Goal: Task Accomplishment & Management: Complete application form

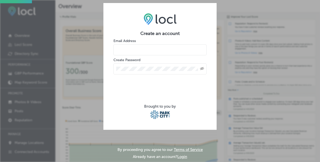
click at [135, 50] on input "email" at bounding box center [160, 49] width 93 height 11
paste input "[EMAIL_ADDRESS][DOMAIN_NAME]"
type input "[EMAIL_ADDRESS][DOMAIN_NAME]"
drag, startPoint x: 197, startPoint y: 66, endPoint x: 180, endPoint y: 62, distance: 17.1
click at [201, 69] on icon "Toggle password visibility" at bounding box center [202, 68] width 4 height 3
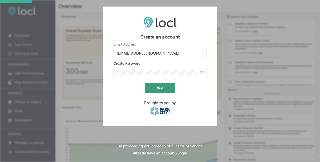
click at [158, 87] on button "Next" at bounding box center [160, 88] width 30 height 10
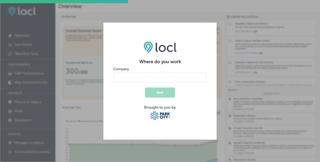
click at [160, 79] on input "name" at bounding box center [160, 78] width 93 height 10
type input "h"
type input "[GEOGRAPHIC_DATA]"
click at [153, 89] on button "Next" at bounding box center [160, 93] width 30 height 10
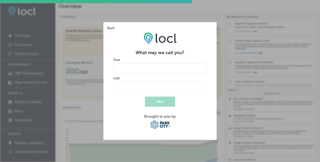
click at [131, 69] on input "name" at bounding box center [160, 68] width 93 height 10
type input "[PERSON_NAME]"
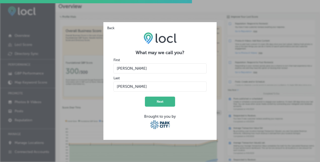
type input "[PERSON_NAME]"
click at [159, 102] on button "Next" at bounding box center [160, 102] width 30 height 10
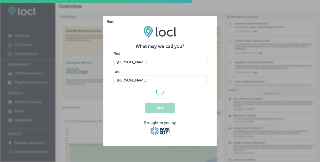
select select "US"
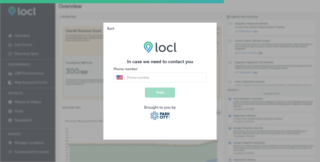
click at [146, 79] on input "tel" at bounding box center [164, 77] width 77 height 5
type input "[PHONE_NUMBER]"
click at [151, 90] on button "Finish" at bounding box center [160, 93] width 30 height 10
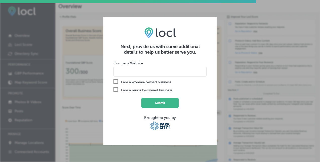
click at [139, 73] on input at bounding box center [160, 72] width 93 height 10
paste input "[URL][DOMAIN_NAME]"
type input "[URL][DOMAIN_NAME]"
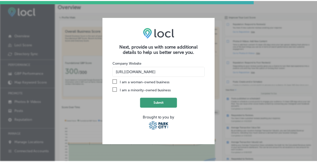
scroll to position [0, 0]
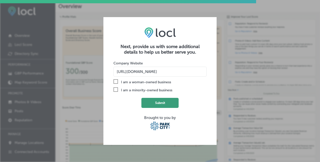
click at [158, 102] on button "Submit" at bounding box center [160, 103] width 37 height 10
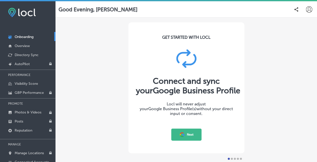
click at [184, 135] on icon at bounding box center [182, 135] width 6 height 6
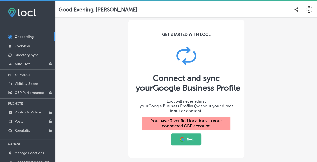
click at [185, 136] on button "Next" at bounding box center [186, 140] width 30 height 12
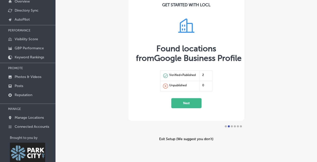
scroll to position [50, 0]
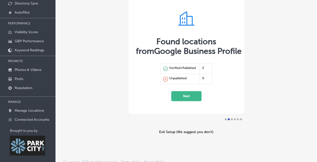
click at [189, 99] on button "Next" at bounding box center [186, 96] width 30 height 10
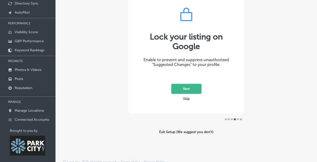
click at [181, 89] on button "Next" at bounding box center [186, 89] width 30 height 10
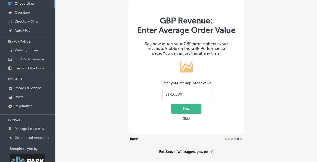
scroll to position [25, 0]
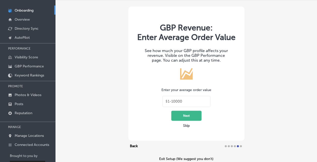
click at [183, 114] on button "Next" at bounding box center [186, 116] width 30 height 10
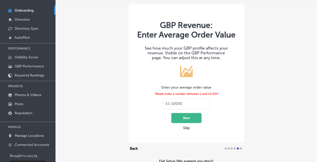
click at [181, 105] on input "text" at bounding box center [187, 104] width 39 height 5
click at [186, 104] on input "text" at bounding box center [187, 104] width 39 height 5
drag, startPoint x: 186, startPoint y: 105, endPoint x: 158, endPoint y: 102, distance: 28.6
click at [158, 102] on div "GBP Revenue: Enter Average Order Value See how much your GBP profile affects yo…" at bounding box center [186, 73] width 116 height 139
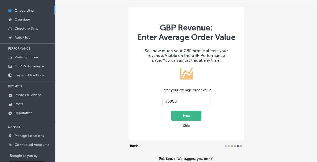
drag, startPoint x: 169, startPoint y: 101, endPoint x: 179, endPoint y: 98, distance: 10.9
click at [179, 98] on div "$ 5000" at bounding box center [186, 101] width 48 height 11
type input "5000"
click at [186, 116] on button "Next" at bounding box center [186, 116] width 30 height 10
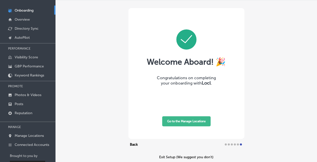
click at [181, 119] on button "Go to the Manage Locations" at bounding box center [186, 121] width 48 height 10
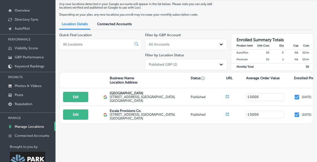
scroll to position [45, 0]
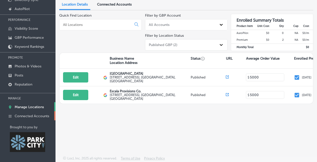
click at [37, 114] on p "Connected Accounts" at bounding box center [32, 116] width 35 height 4
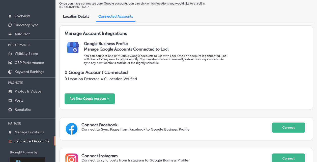
scroll to position [25, 0]
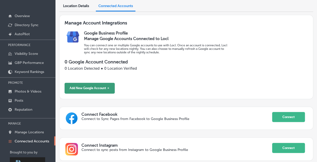
click at [95, 87] on button "Add New Google Account ＋" at bounding box center [89, 88] width 50 height 11
click at [108, 85] on button "Add New Google Account ＋" at bounding box center [89, 88] width 50 height 11
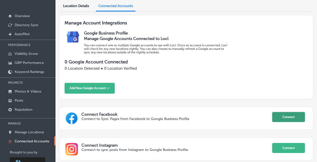
click at [278, 112] on button "Connect" at bounding box center [288, 117] width 33 height 10
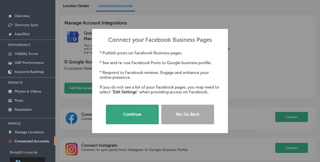
click at [129, 114] on button "Continue" at bounding box center [132, 115] width 53 height 20
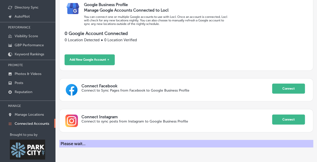
scroll to position [45, 0]
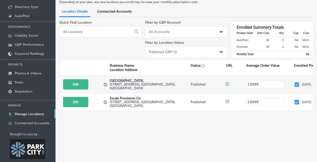
scroll to position [45, 0]
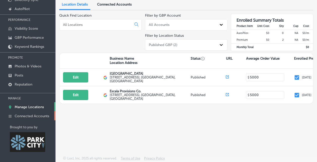
click at [42, 115] on p "Connected Accounts" at bounding box center [32, 116] width 35 height 4
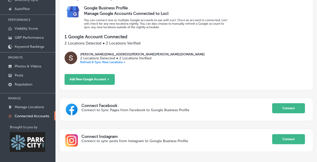
scroll to position [45, 0]
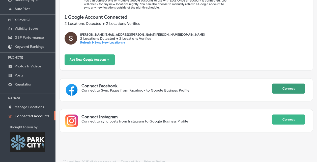
click at [288, 86] on button "Connect" at bounding box center [288, 89] width 33 height 10
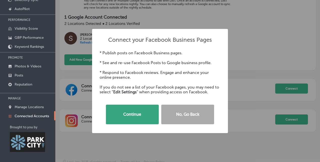
click at [137, 117] on button "Continue" at bounding box center [132, 115] width 53 height 20
